Goal: Task Accomplishment & Management: Manage account settings

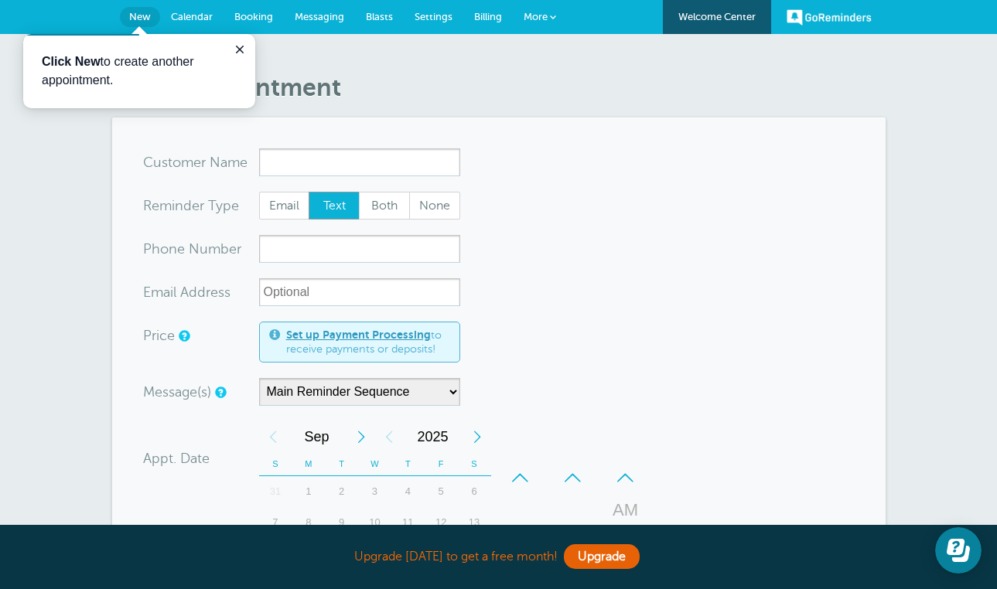
click at [202, 20] on span "Calendar" at bounding box center [192, 17] width 42 height 12
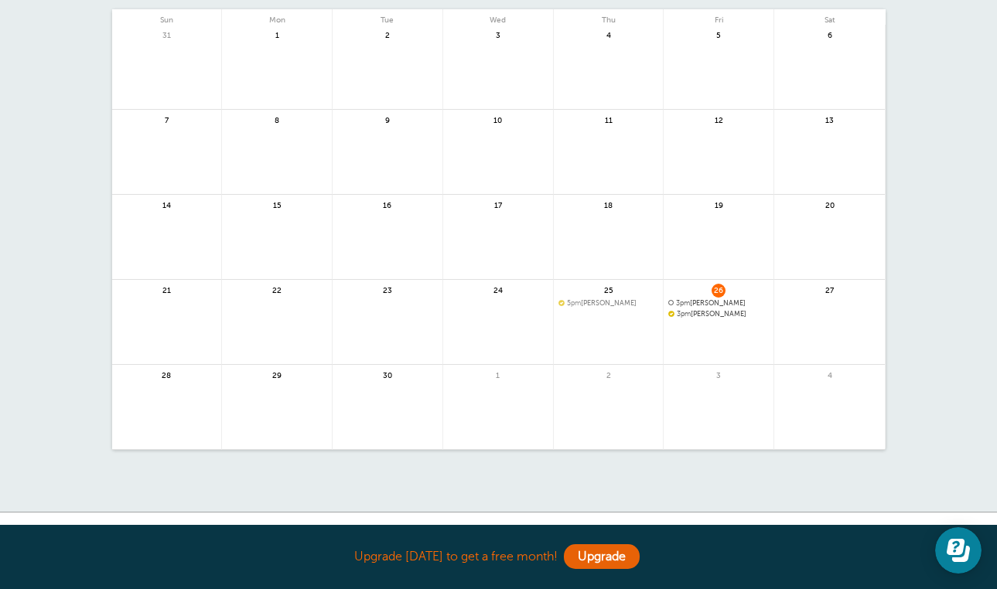
scroll to position [128, 0]
click at [715, 288] on span "26" at bounding box center [719, 288] width 14 height 12
click at [707, 309] on span "3pm Jesse" at bounding box center [718, 313] width 101 height 9
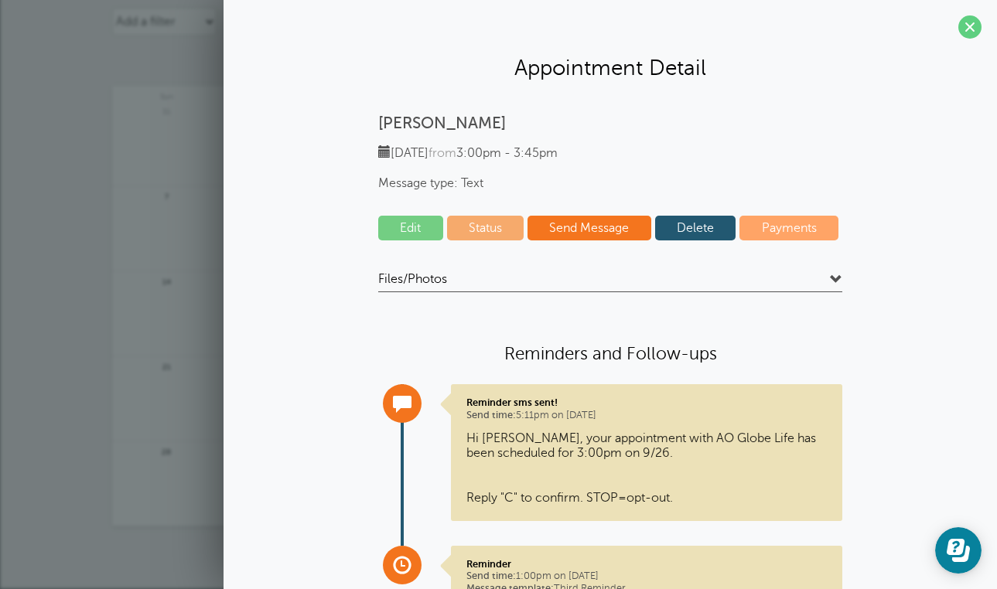
click at [701, 219] on link "Delete" at bounding box center [695, 228] width 81 height 25
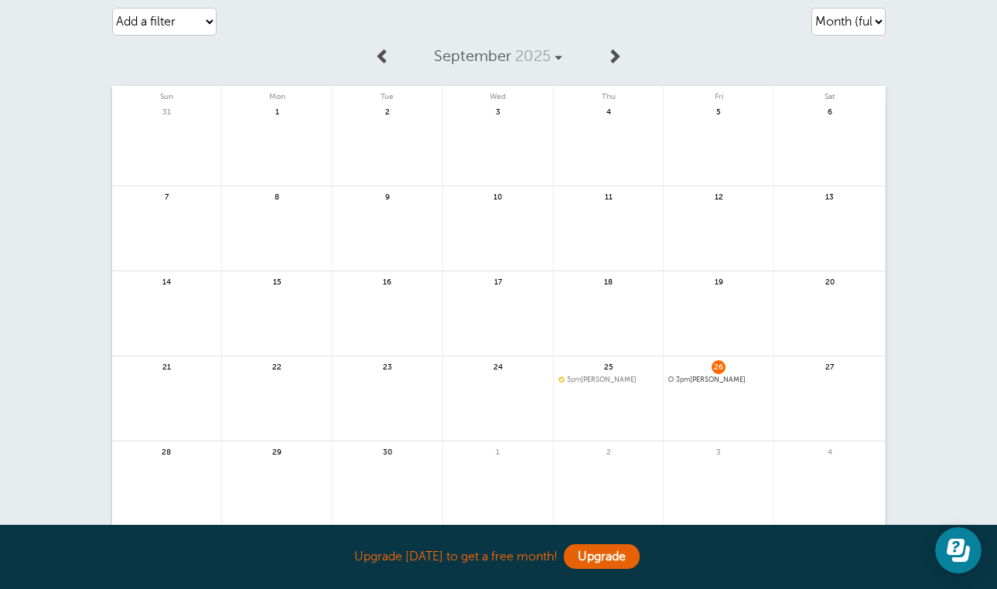
click at [699, 379] on span "3pm Jesse" at bounding box center [718, 380] width 101 height 9
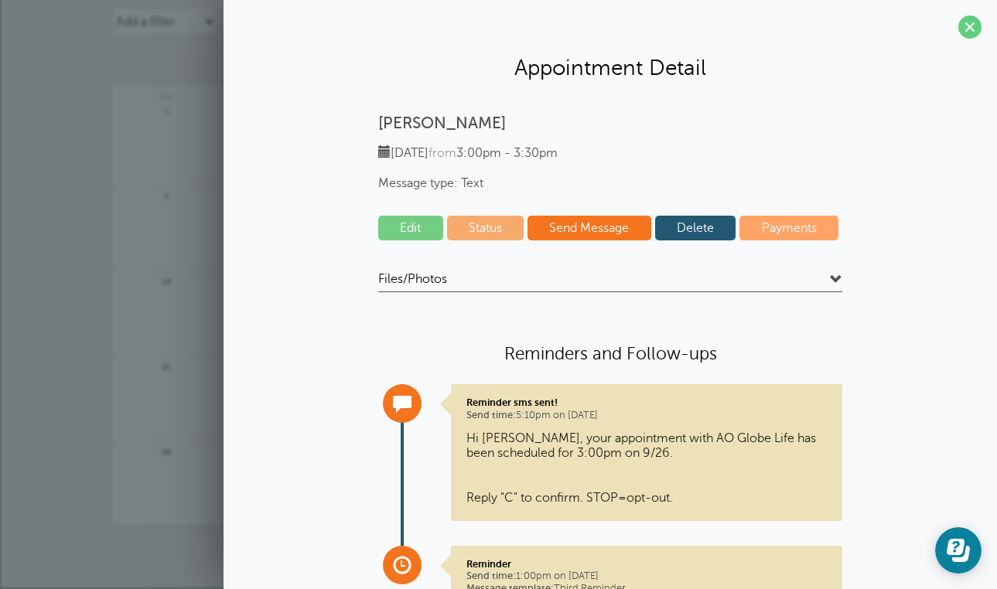
click at [688, 237] on link "Delete" at bounding box center [695, 228] width 81 height 25
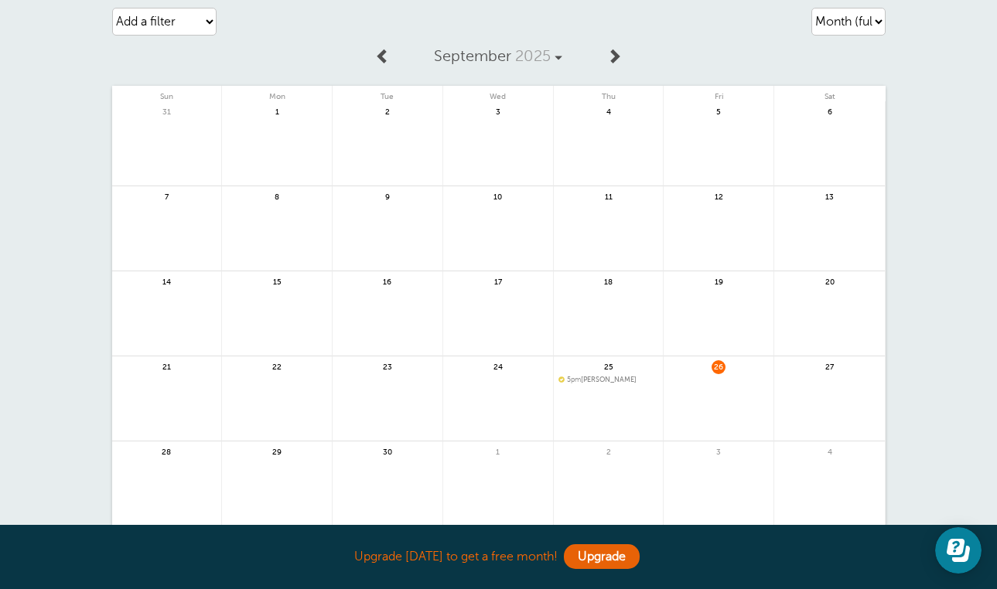
click at [609, 377] on span "5pm Ashton Baker" at bounding box center [608, 380] width 101 height 9
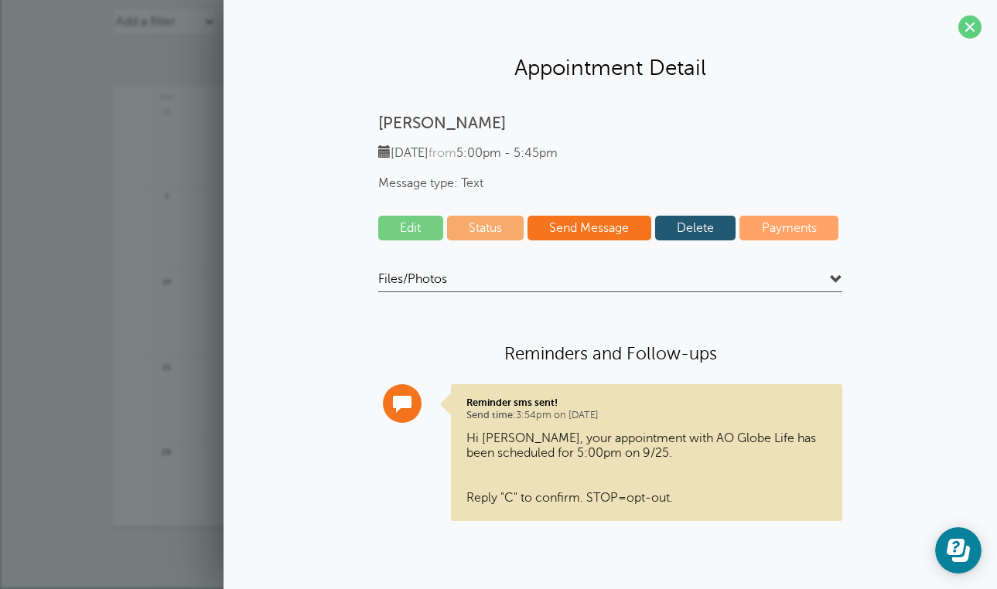
click at [681, 234] on link "Delete" at bounding box center [695, 228] width 81 height 25
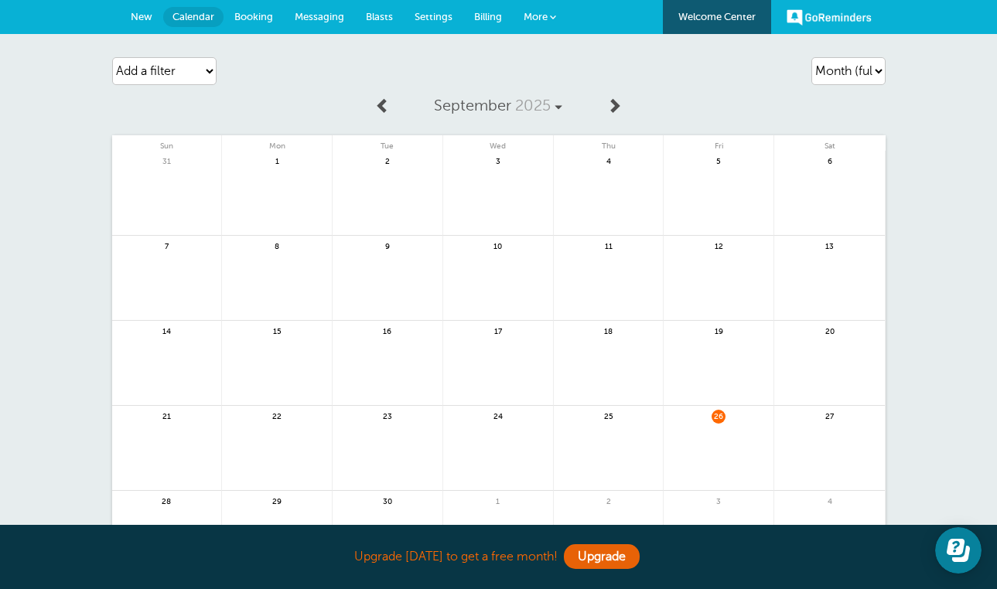
scroll to position [0, 0]
click at [144, 13] on span "New" at bounding box center [142, 17] width 22 height 12
